Goal: Manage account settings

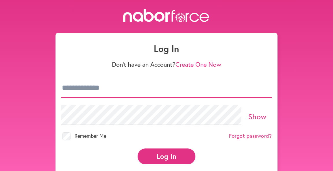
type input "**********"
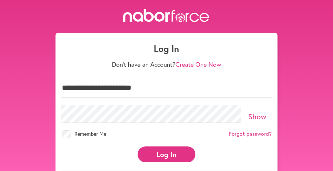
click at [165, 152] on button "Log In" at bounding box center [167, 155] width 58 height 16
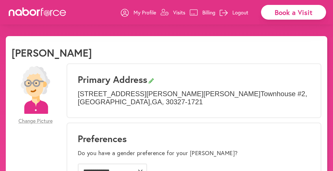
click at [205, 12] on p "Billing" at bounding box center [208, 12] width 13 height 7
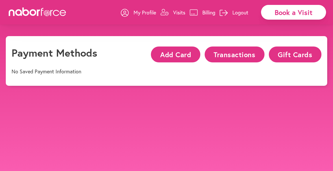
click at [229, 54] on button "Transactions" at bounding box center [235, 55] width 60 height 16
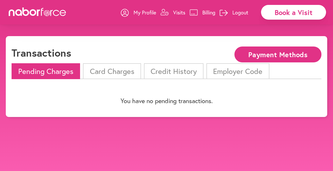
click at [187, 73] on li "Credit History" at bounding box center [174, 71] width 60 height 16
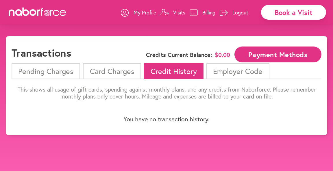
click at [126, 71] on li "Card Charges" at bounding box center [112, 71] width 58 height 16
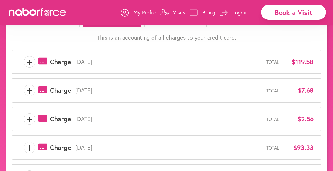
scroll to position [50, 0]
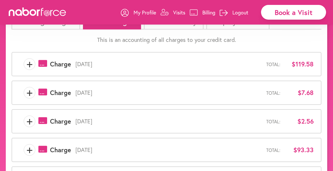
click at [176, 10] on p "Visits" at bounding box center [179, 12] width 12 height 7
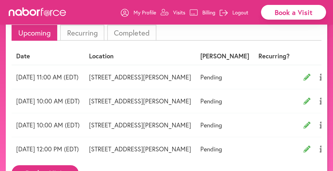
scroll to position [35, 0]
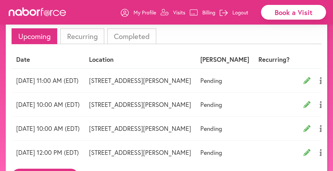
click at [149, 11] on p "My Profile" at bounding box center [145, 12] width 23 height 7
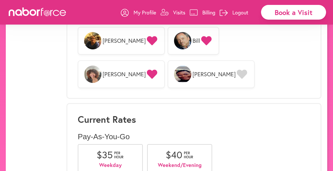
scroll to position [550, 0]
